Goal: Task Accomplishment & Management: Manage account settings

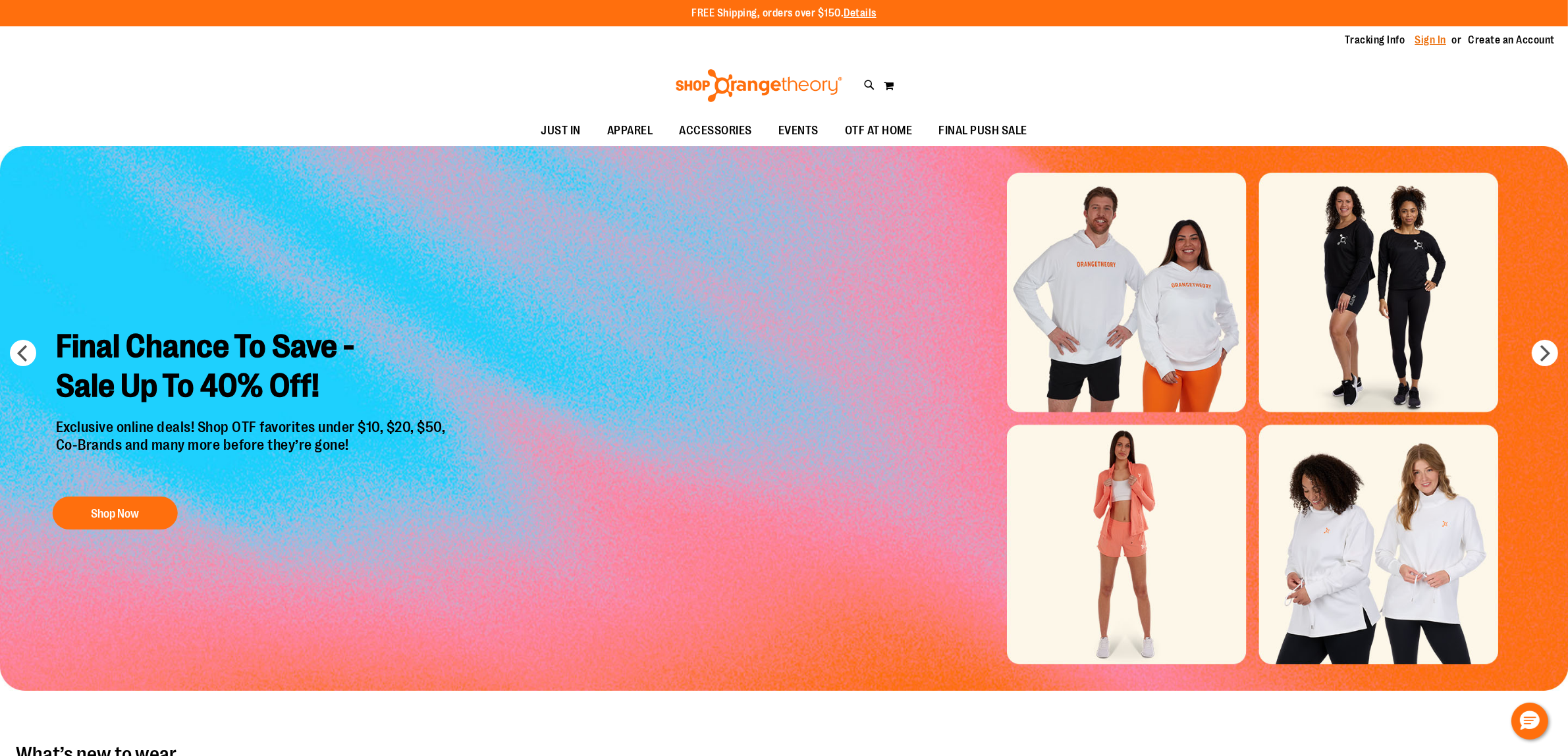
type input "**********"
click at [1435, 37] on link "Sign In" at bounding box center [1431, 40] width 32 height 15
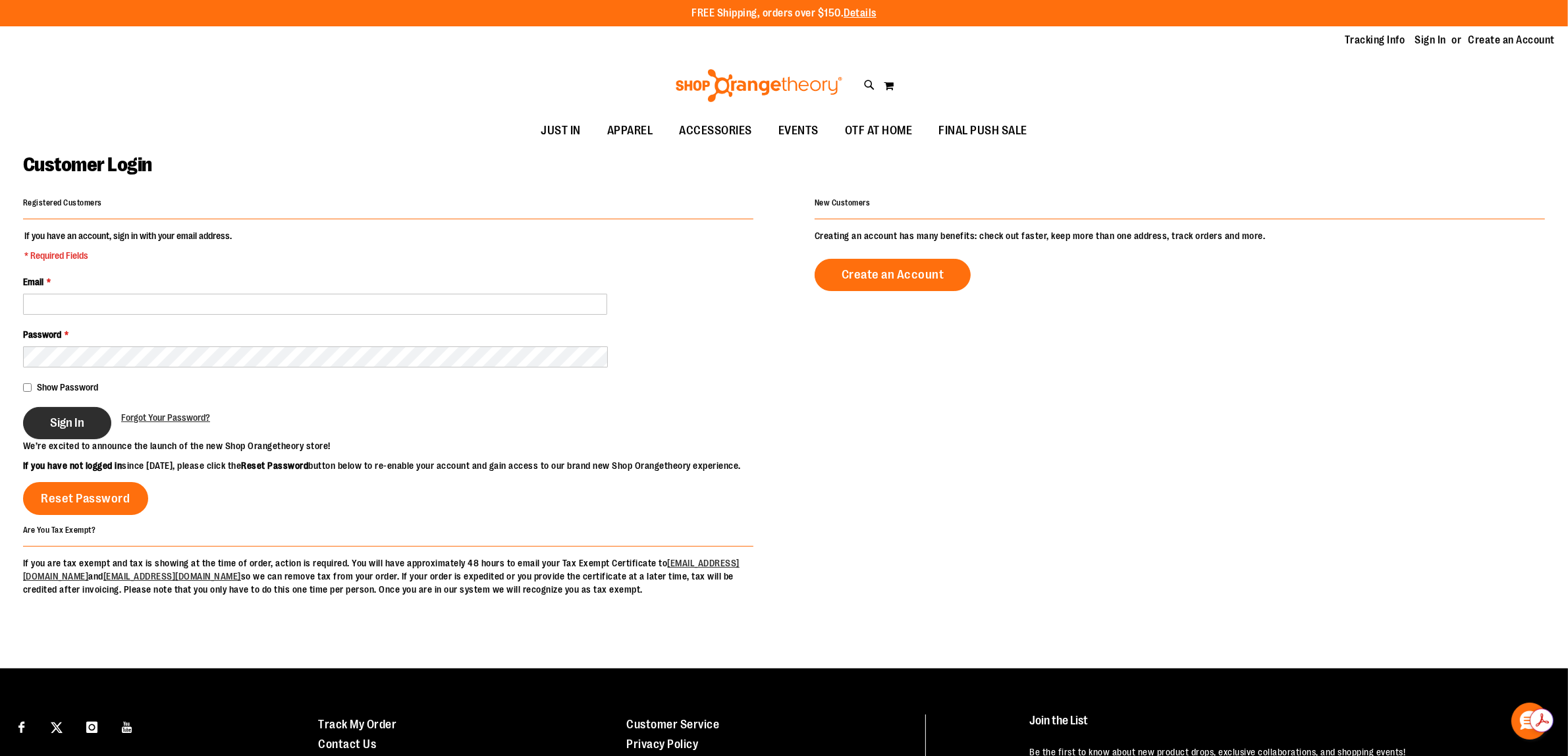
type input "**********"
click at [73, 428] on span "Sign In" at bounding box center [67, 422] width 34 height 15
